Goal: Communication & Community: Connect with others

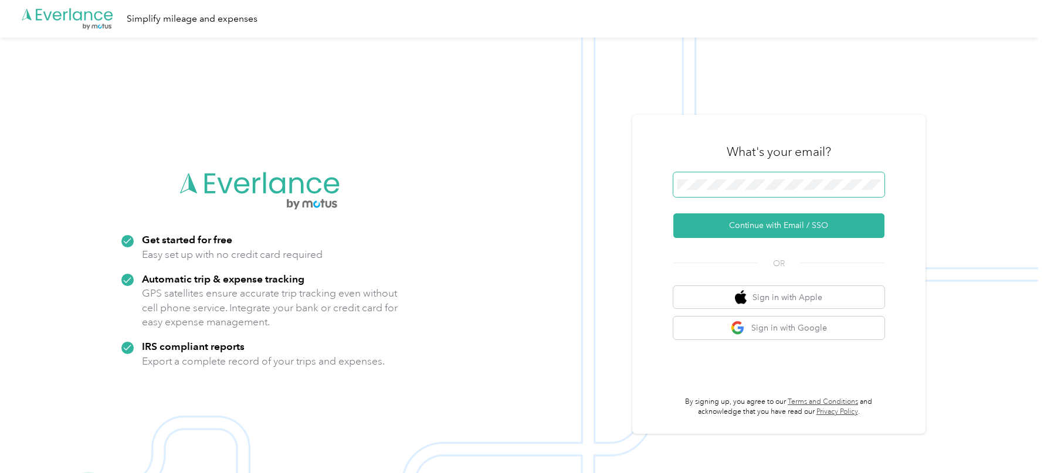
click at [673, 213] on button "Continue with Email / SSO" at bounding box center [778, 225] width 211 height 25
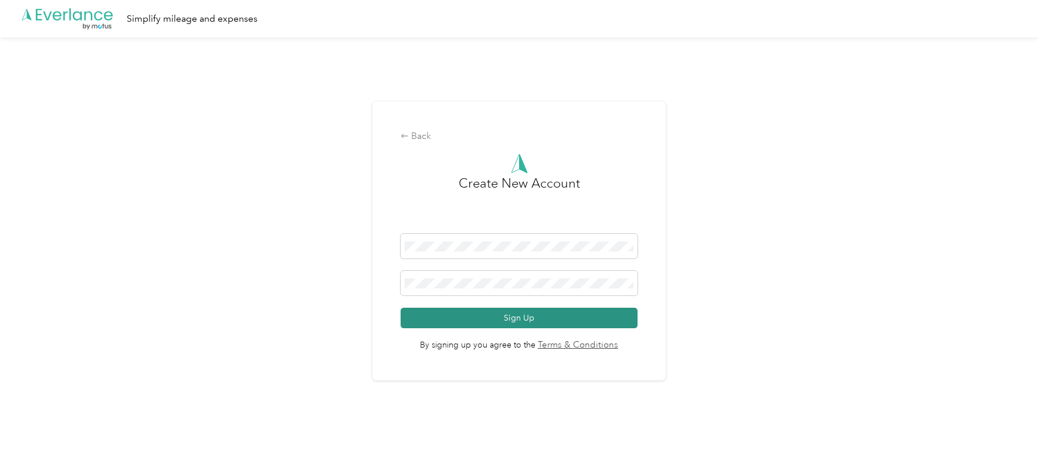
click at [473, 315] on button "Sign Up" at bounding box center [518, 318] width 236 height 21
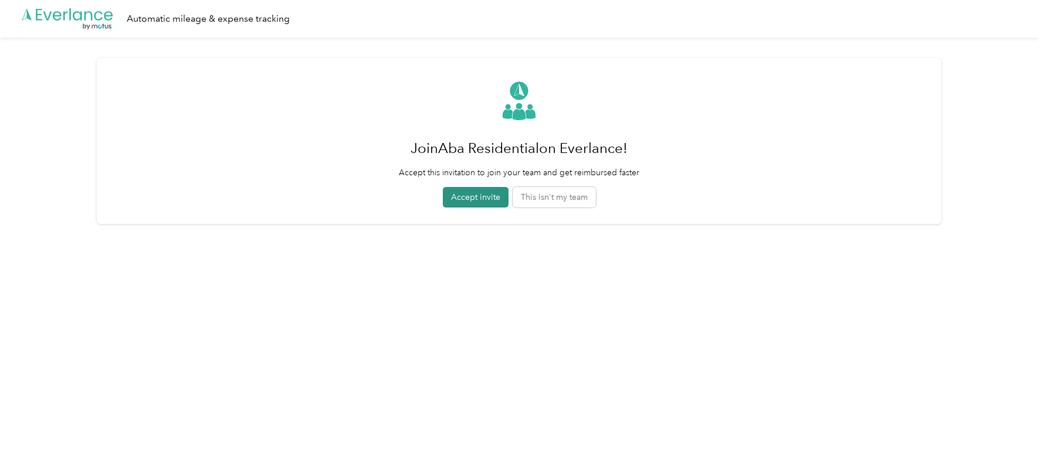
click at [483, 195] on button "Accept invite" at bounding box center [476, 197] width 66 height 21
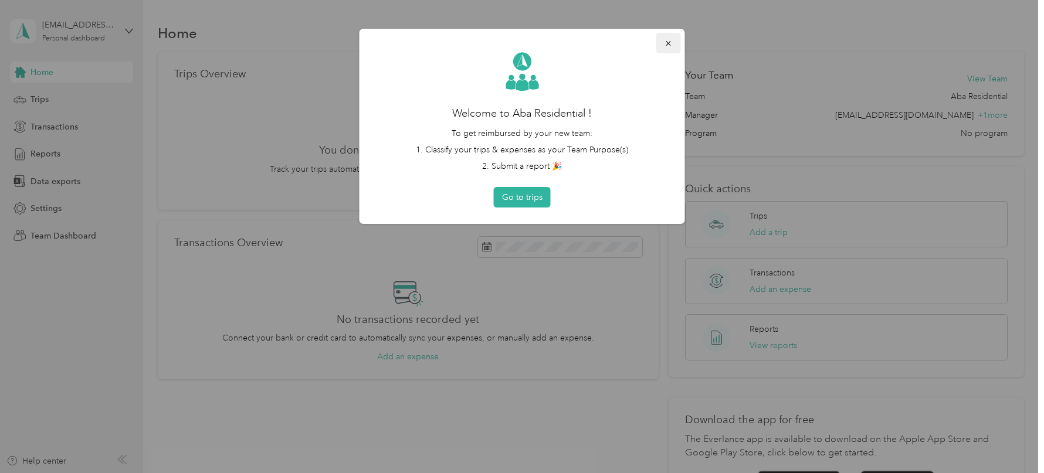
click at [664, 50] on button "button" at bounding box center [668, 43] width 25 height 21
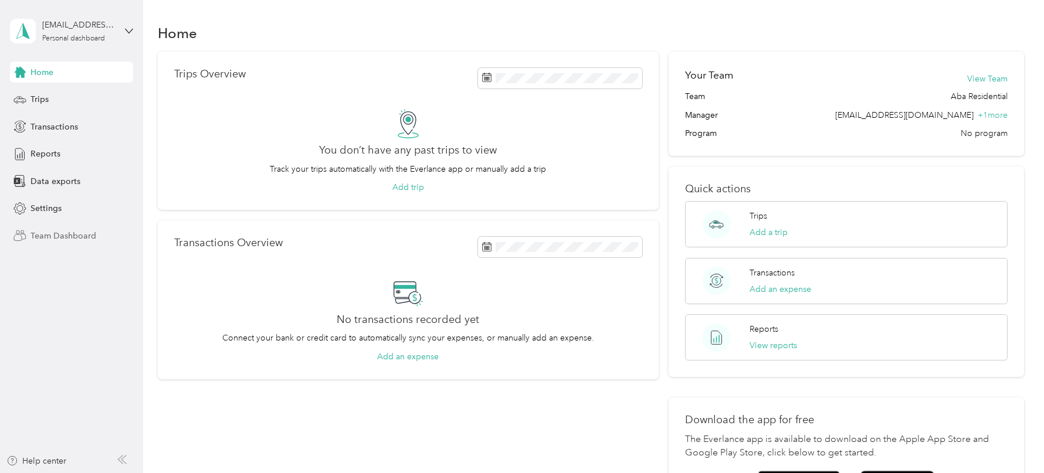
click at [77, 240] on span "Team Dashboard" at bounding box center [63, 236] width 66 height 12
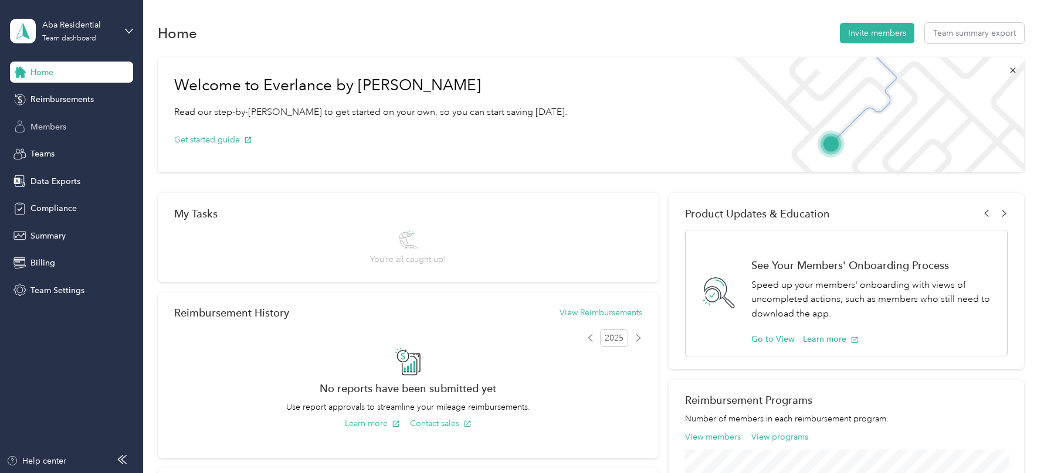
click at [55, 126] on span "Members" at bounding box center [48, 127] width 36 height 12
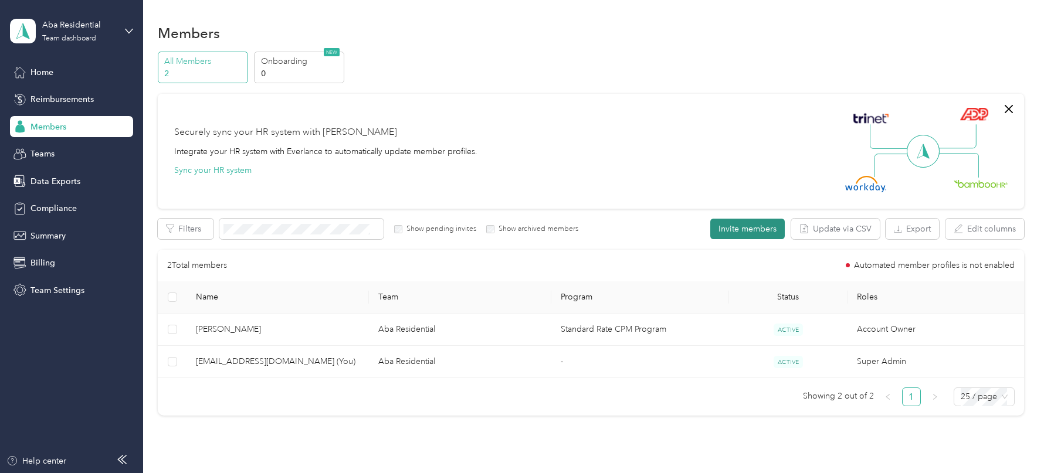
click at [733, 226] on button "Invite members" at bounding box center [747, 229] width 74 height 21
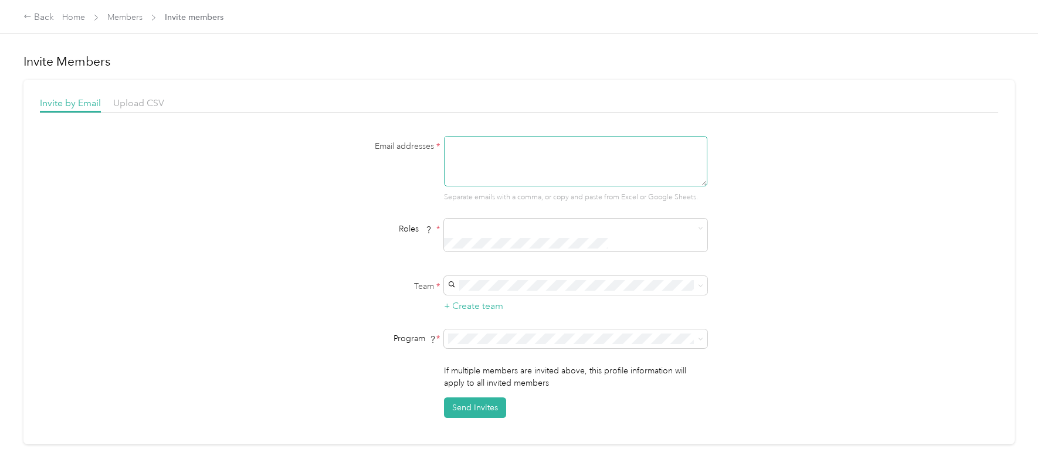
click at [585, 168] on textarea at bounding box center [575, 161] width 263 height 50
paste textarea "[EMAIL_ADDRESS][DOMAIN_NAME]"
click at [604, 148] on textarea "[EMAIL_ADDRESS][DOMAIN_NAME],[EMAIL_ADDRESS][DOMAIN_NAME]" at bounding box center [575, 161] width 263 height 50
type textarea "[EMAIL_ADDRESS][DOMAIN_NAME],[EMAIL_ADDRESS][DOMAIN_NAME]"
click at [515, 237] on span at bounding box center [568, 243] width 240 height 12
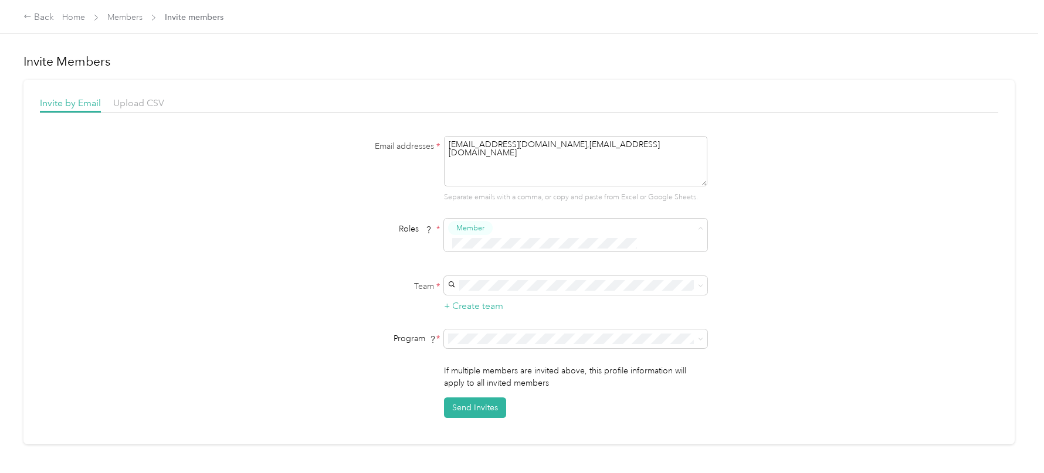
click at [483, 269] on span "Reviewer" at bounding box center [477, 271] width 29 height 11
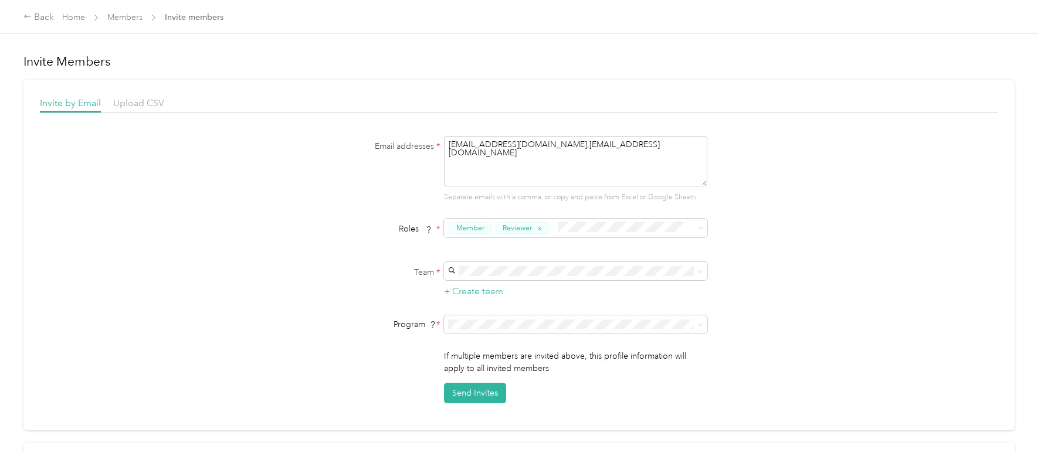
click at [483, 301] on p "[EMAIL_ADDRESS][DOMAIN_NAME] +1 more" at bounding box center [578, 305] width 247 height 12
click at [481, 405] on span "No program" at bounding box center [478, 406] width 47 height 10
click at [476, 386] on button "Send Invites" at bounding box center [475, 393] width 62 height 21
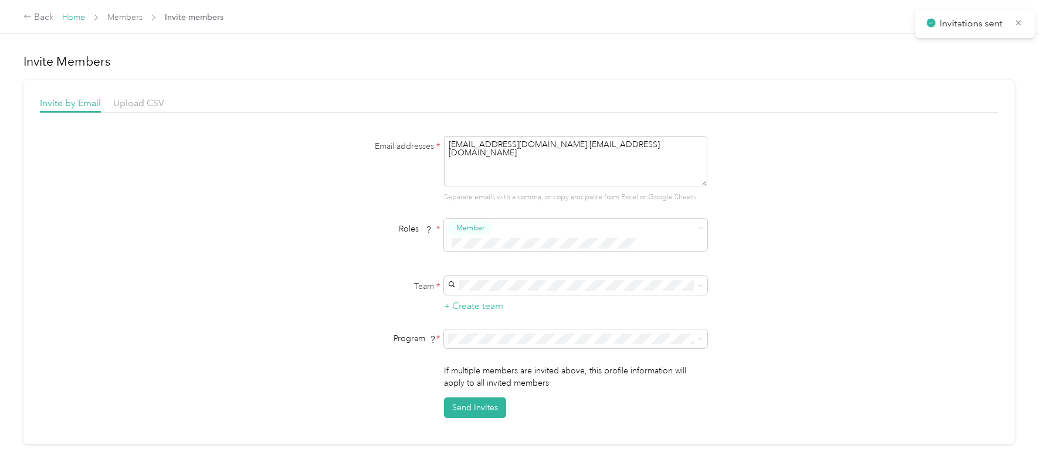
click at [75, 12] on link "Home" at bounding box center [73, 17] width 23 height 10
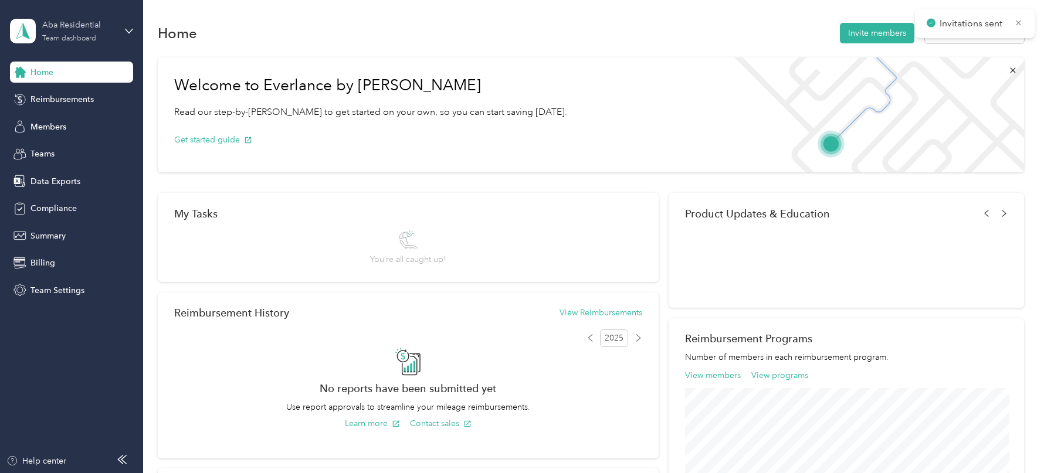
click at [54, 25] on div "Aba Residential" at bounding box center [78, 25] width 73 height 12
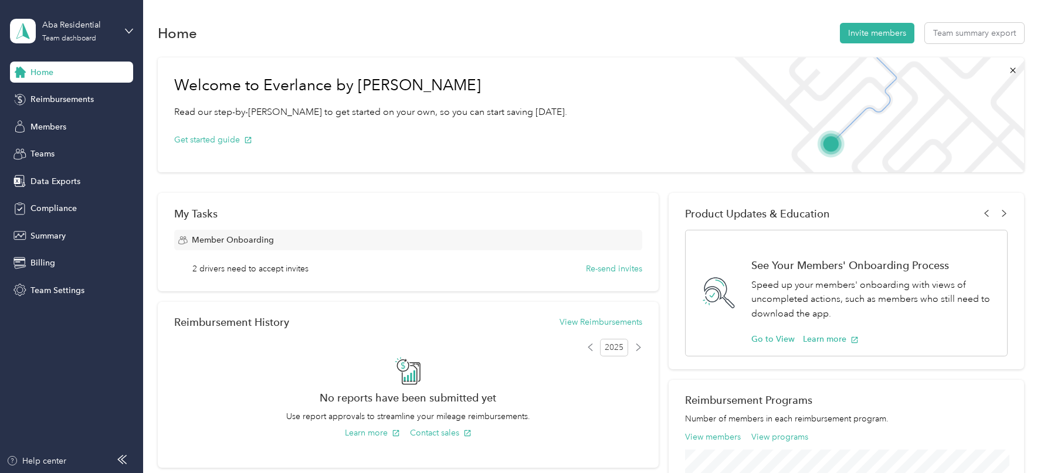
click at [67, 146] on div "Log out" at bounding box center [133, 150] width 230 height 21
